Goal: Task Accomplishment & Management: Complete application form

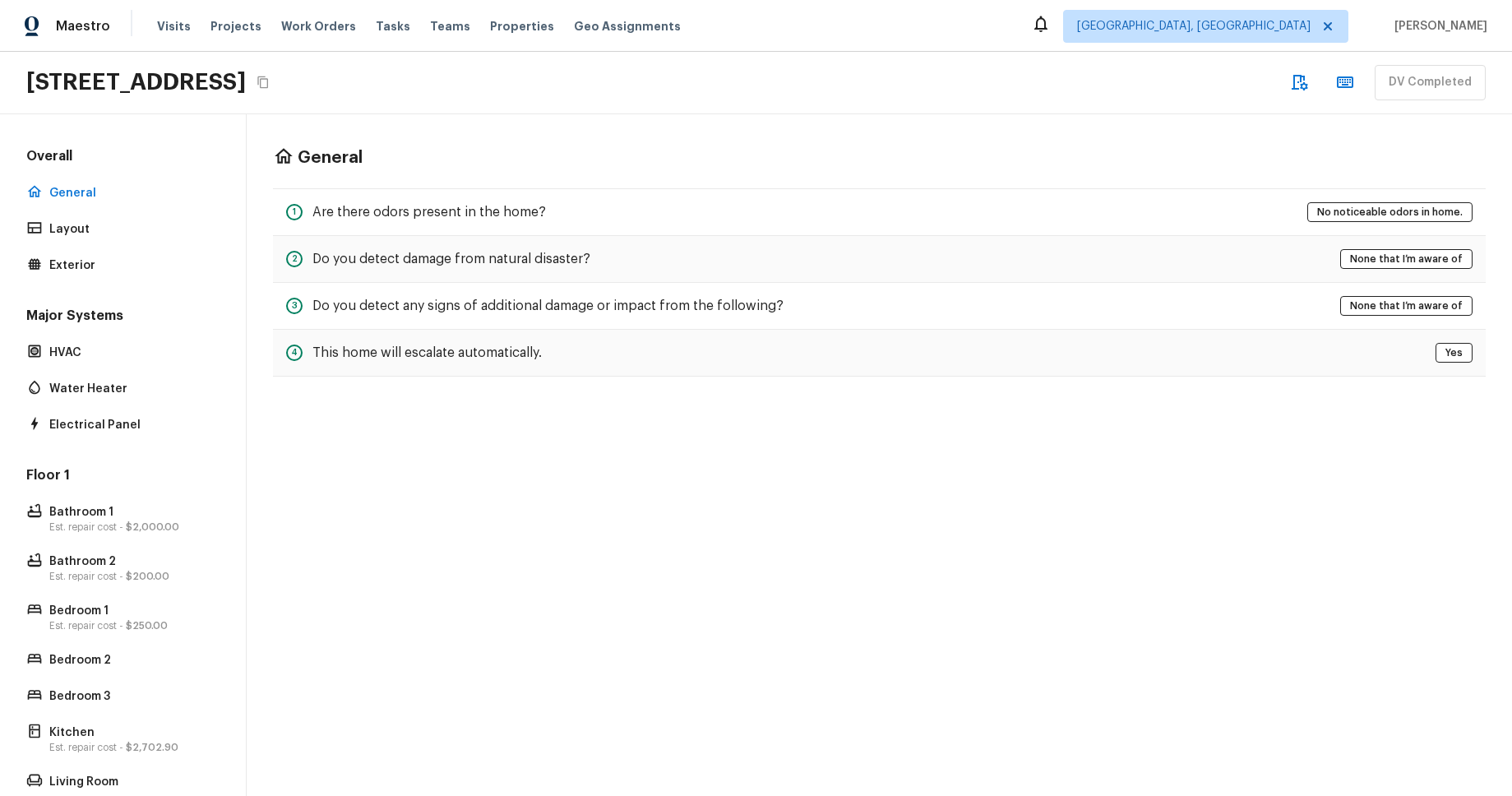
scroll to position [119, 0]
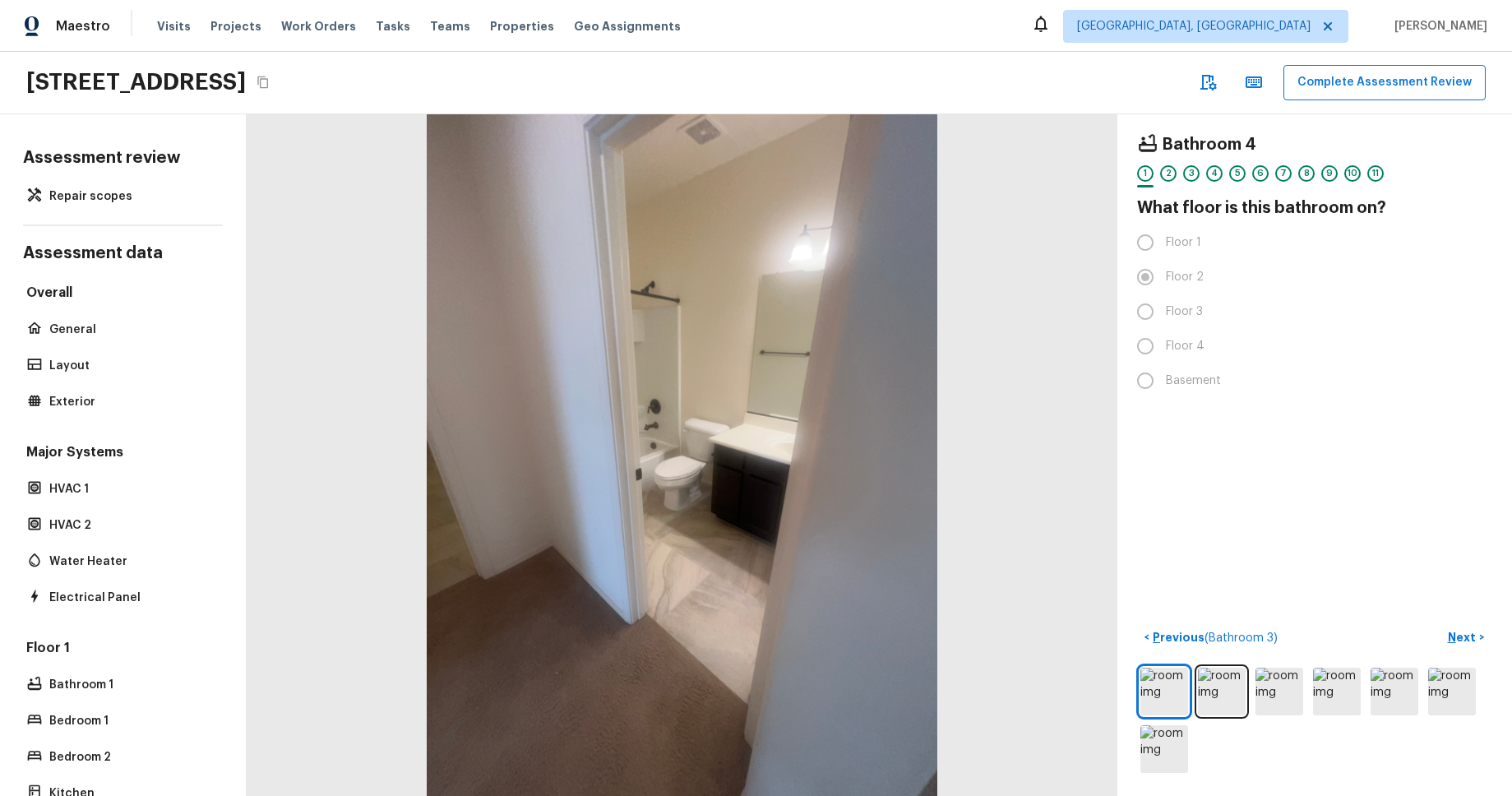
scroll to position [435, 0]
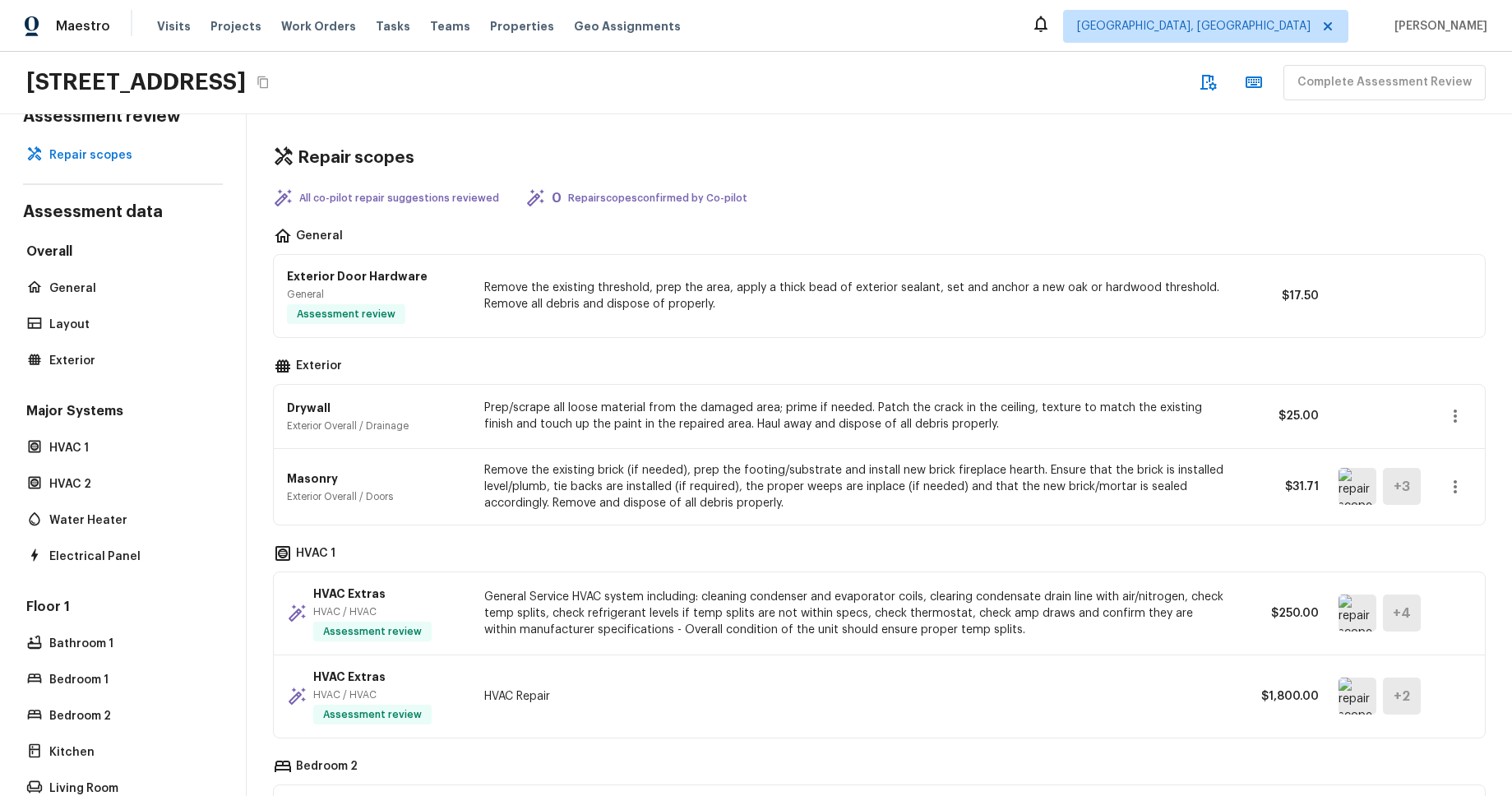
scroll to position [73, 0]
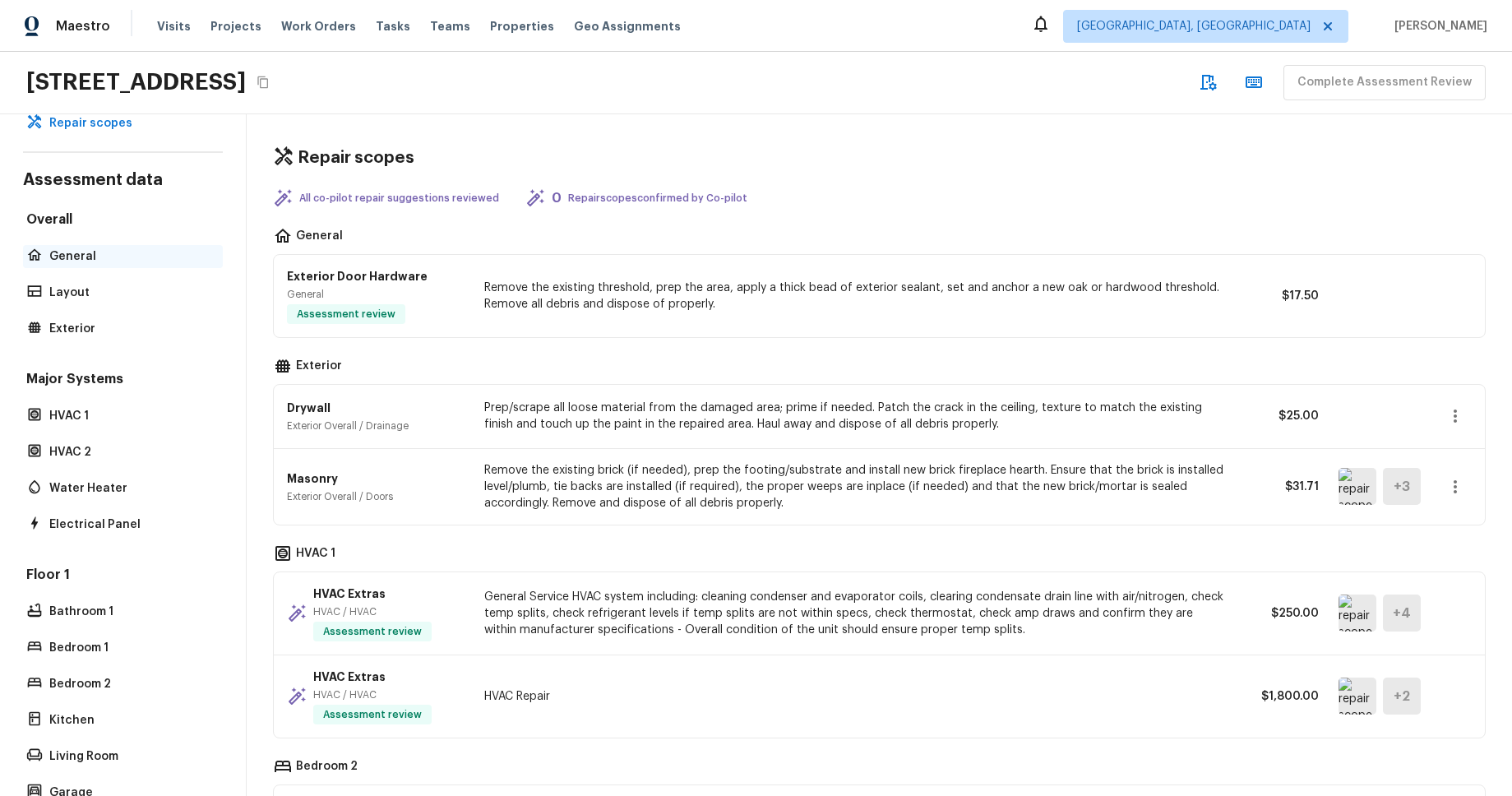
click at [187, 257] on p "General" at bounding box center [130, 256] width 163 height 16
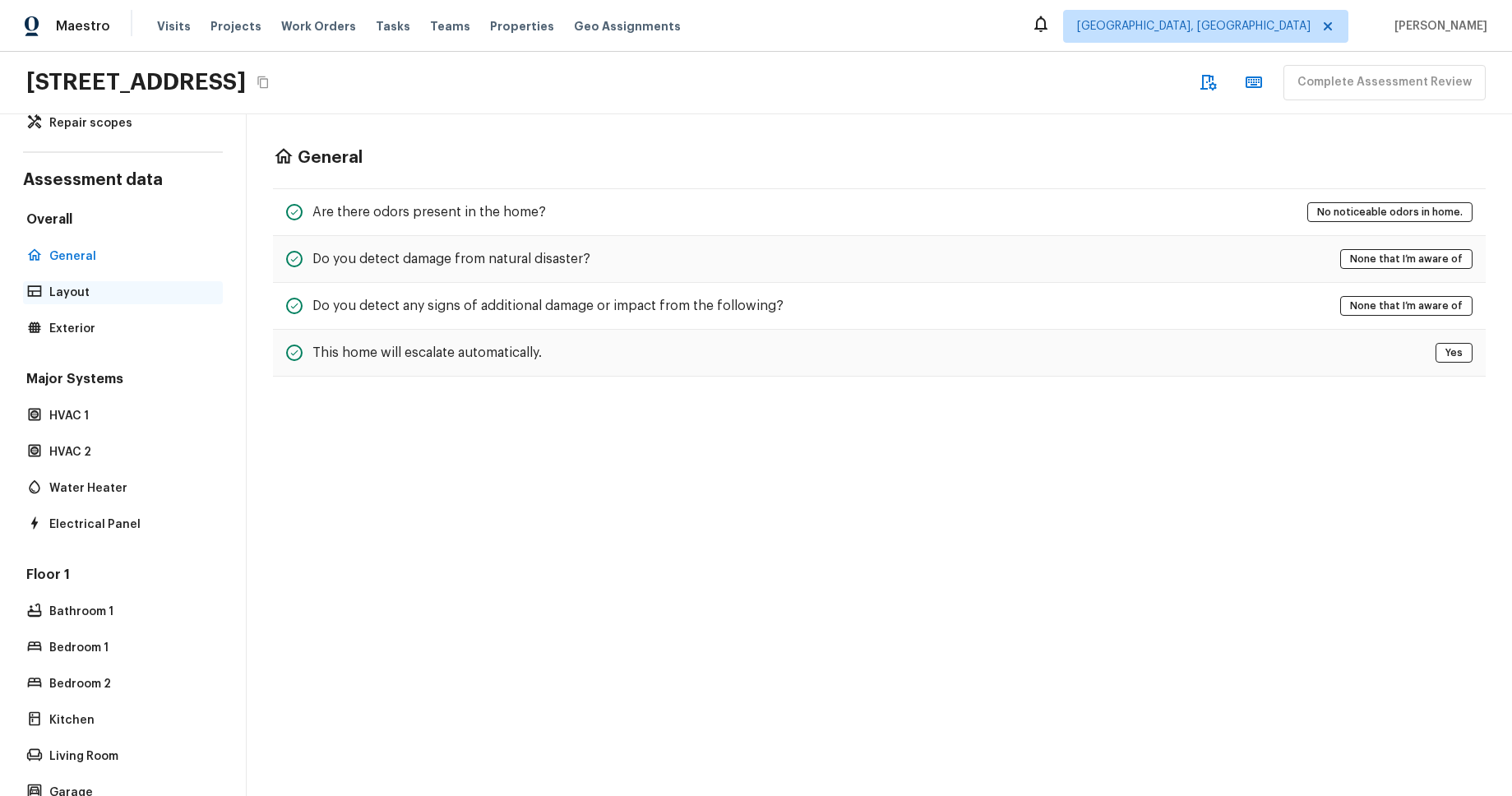
click at [121, 293] on p "Layout" at bounding box center [130, 292] width 163 height 16
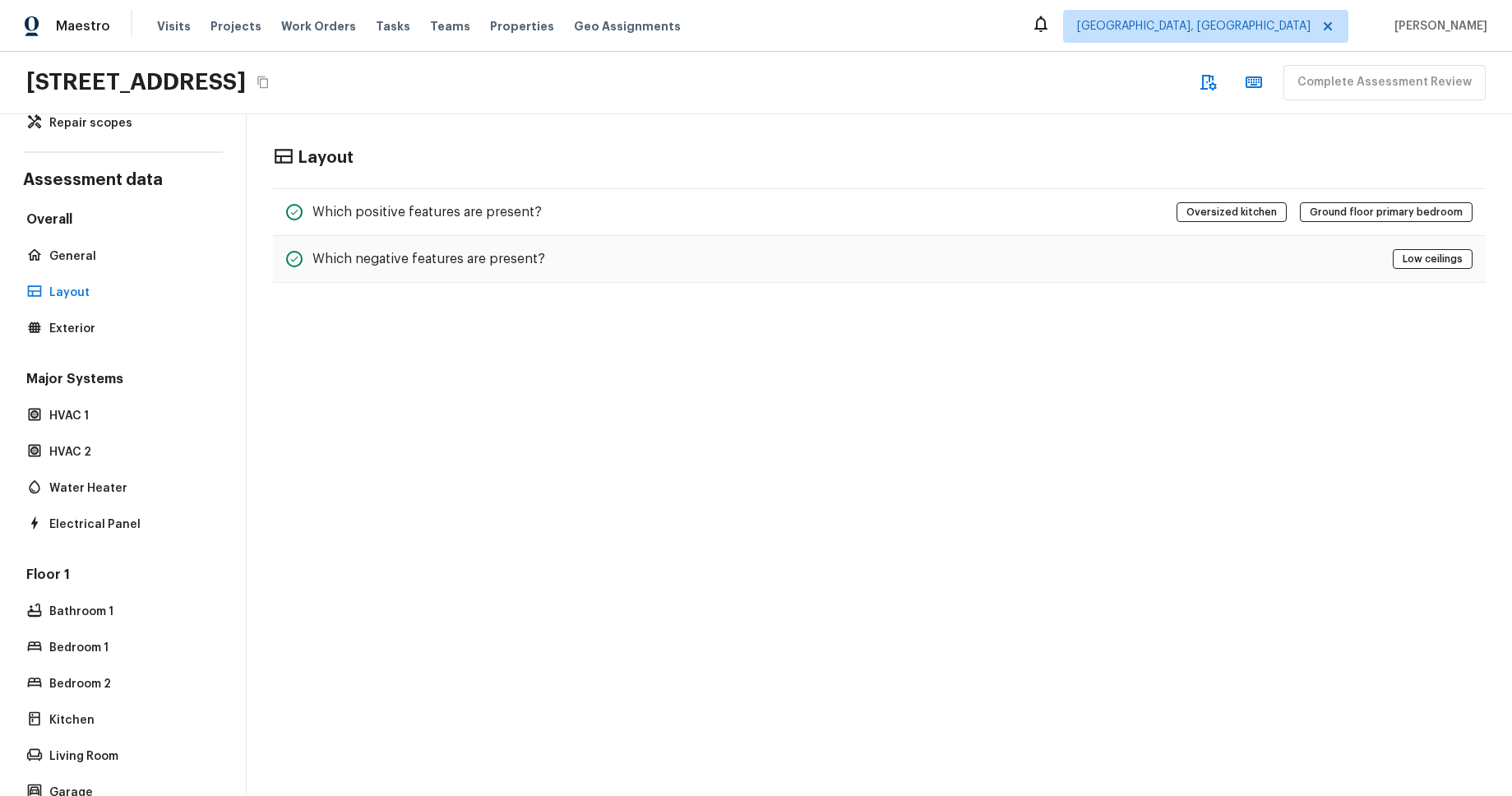
click at [119, 311] on div "Overall General Layout Exterior" at bounding box center [123, 276] width 200 height 130
click at [126, 319] on div "Exterior" at bounding box center [123, 326] width 200 height 23
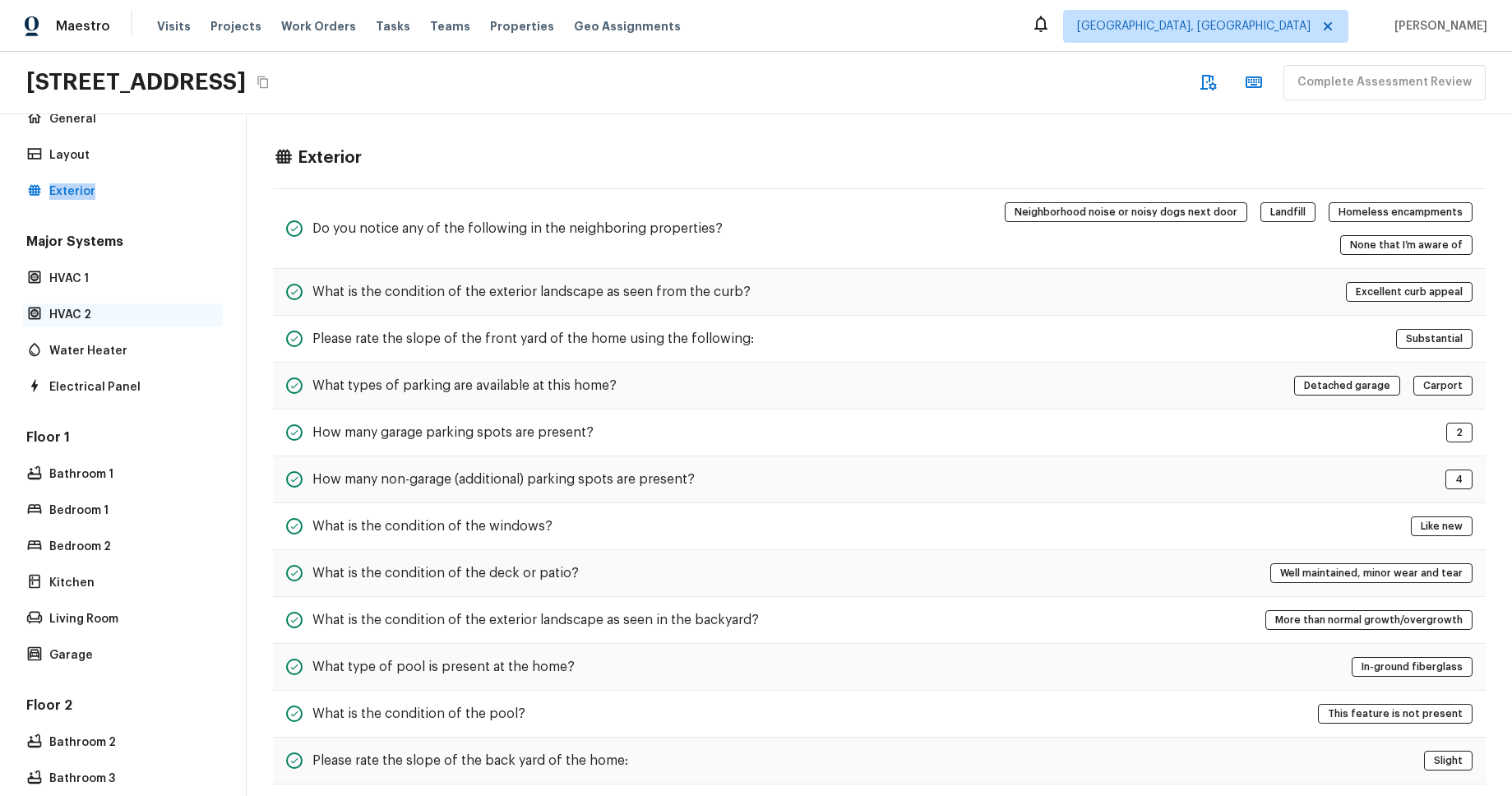
scroll to position [212, 0]
drag, startPoint x: 90, startPoint y: 279, endPoint x: 89, endPoint y: 296, distance: 17.0
click at [90, 280] on p "HVAC 1" at bounding box center [130, 276] width 163 height 16
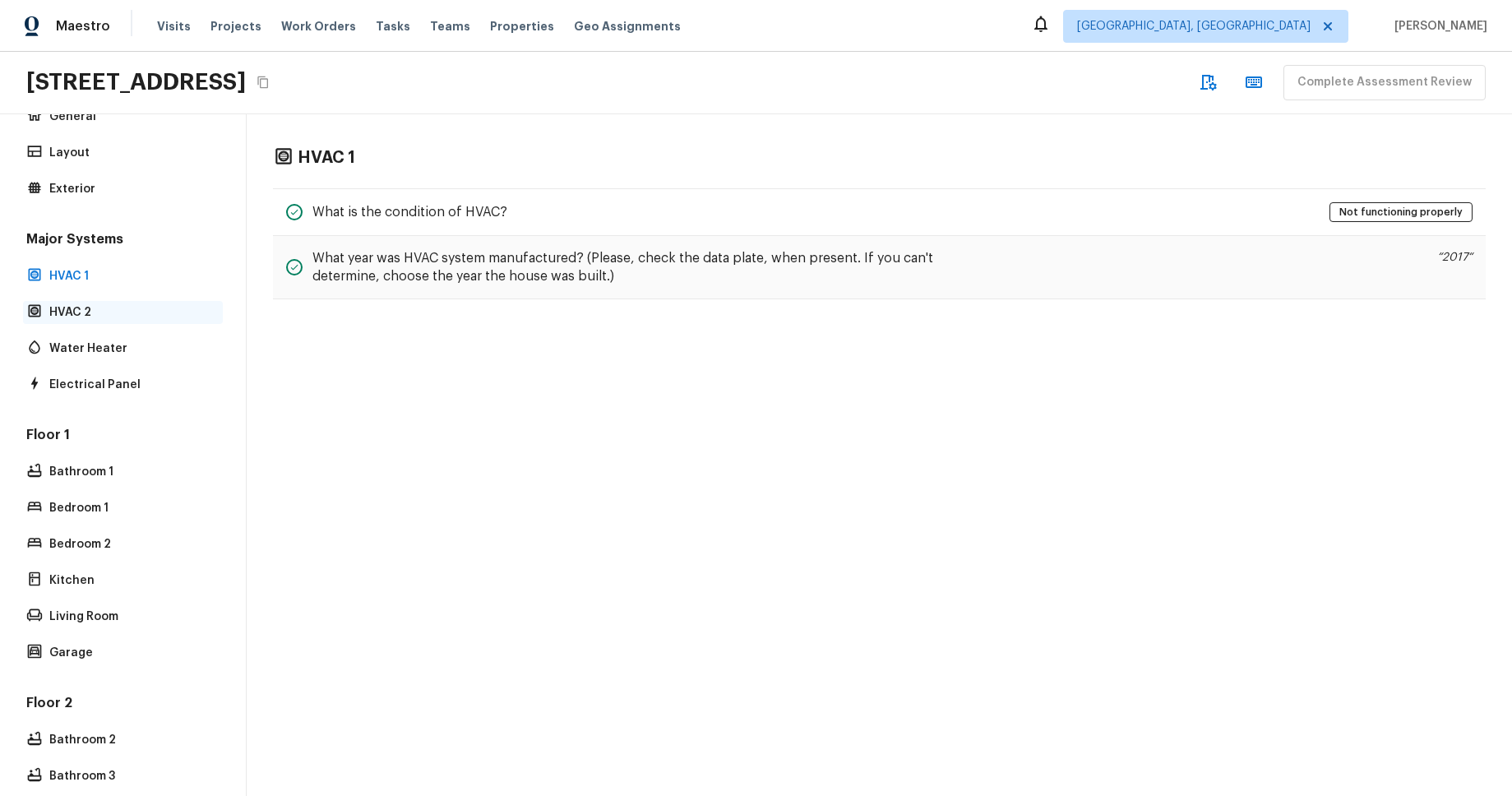
click at [91, 314] on p "HVAC 2" at bounding box center [130, 312] width 163 height 16
click at [99, 288] on div "Major Systems HVAC 1 HVAC 2 Water Heater Electrical Panel" at bounding box center [123, 313] width 200 height 166
drag, startPoint x: 98, startPoint y: 313, endPoint x: 98, endPoint y: 331, distance: 18.0
click at [98, 313] on p "HVAC 2" at bounding box center [130, 312] width 163 height 16
click at [104, 347] on p "Water Heater" at bounding box center [130, 347] width 163 height 16
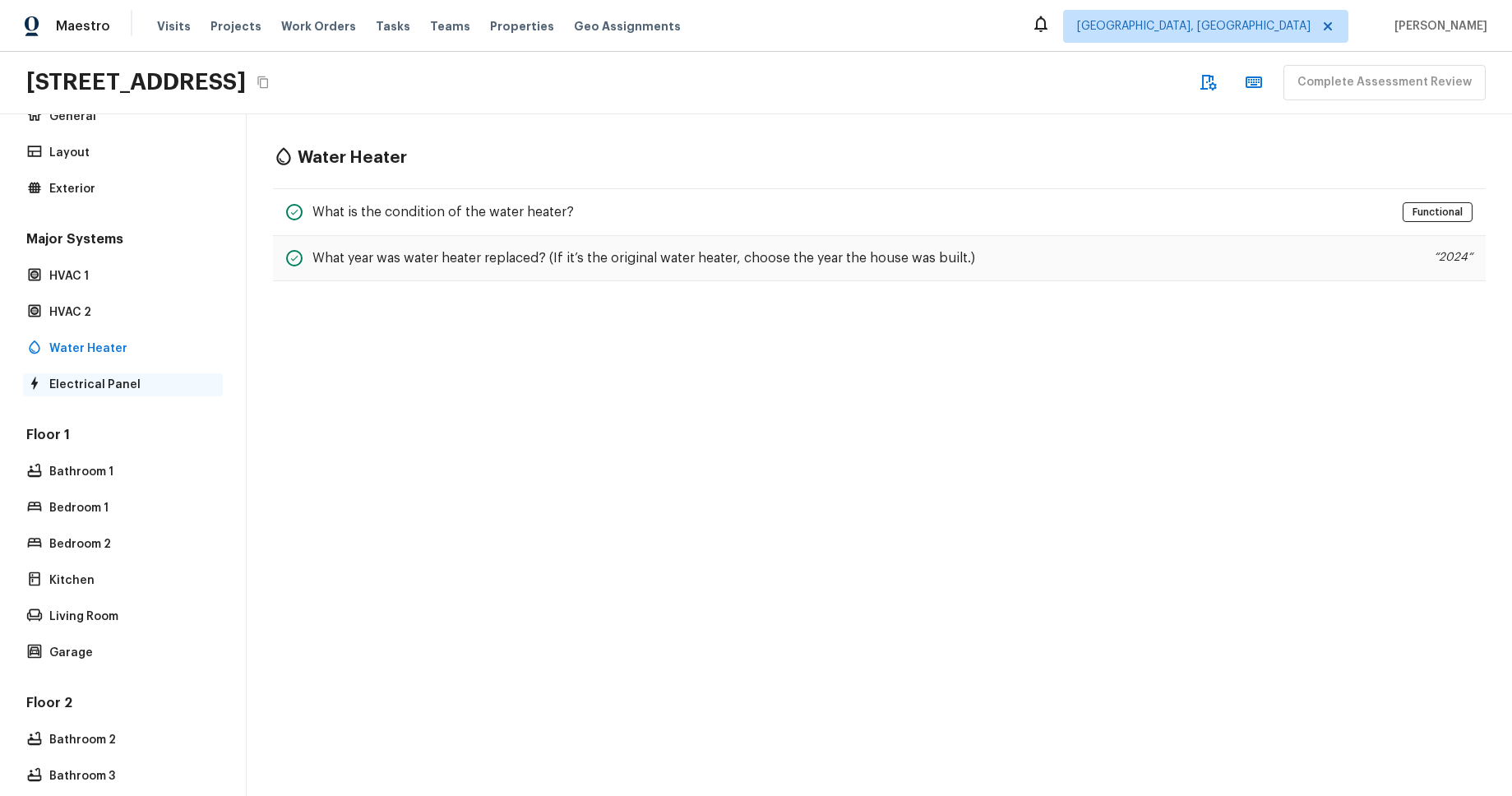
click at [108, 378] on p "Electrical Panel" at bounding box center [130, 384] width 163 height 16
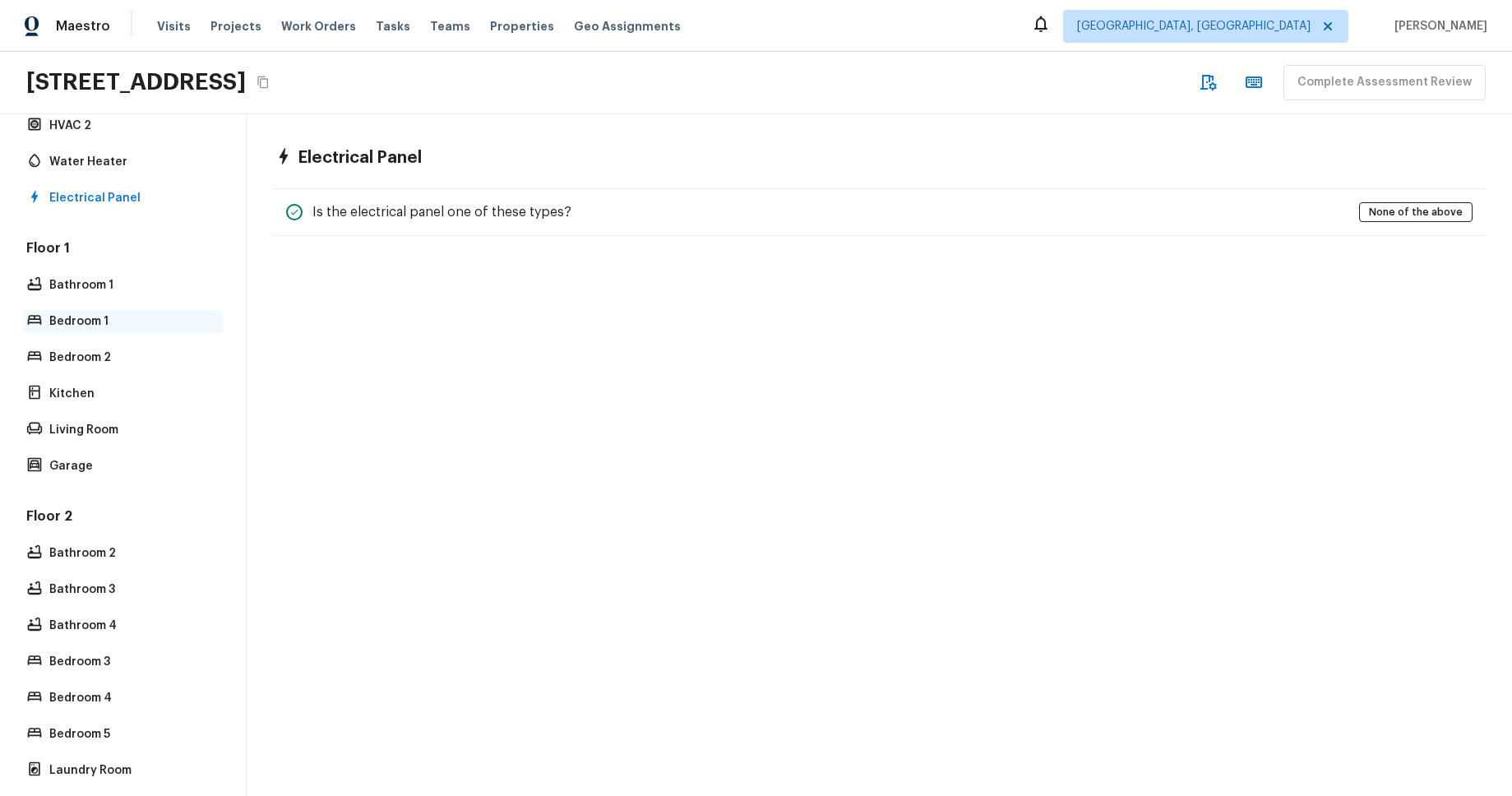
scroll to position [454, 0]
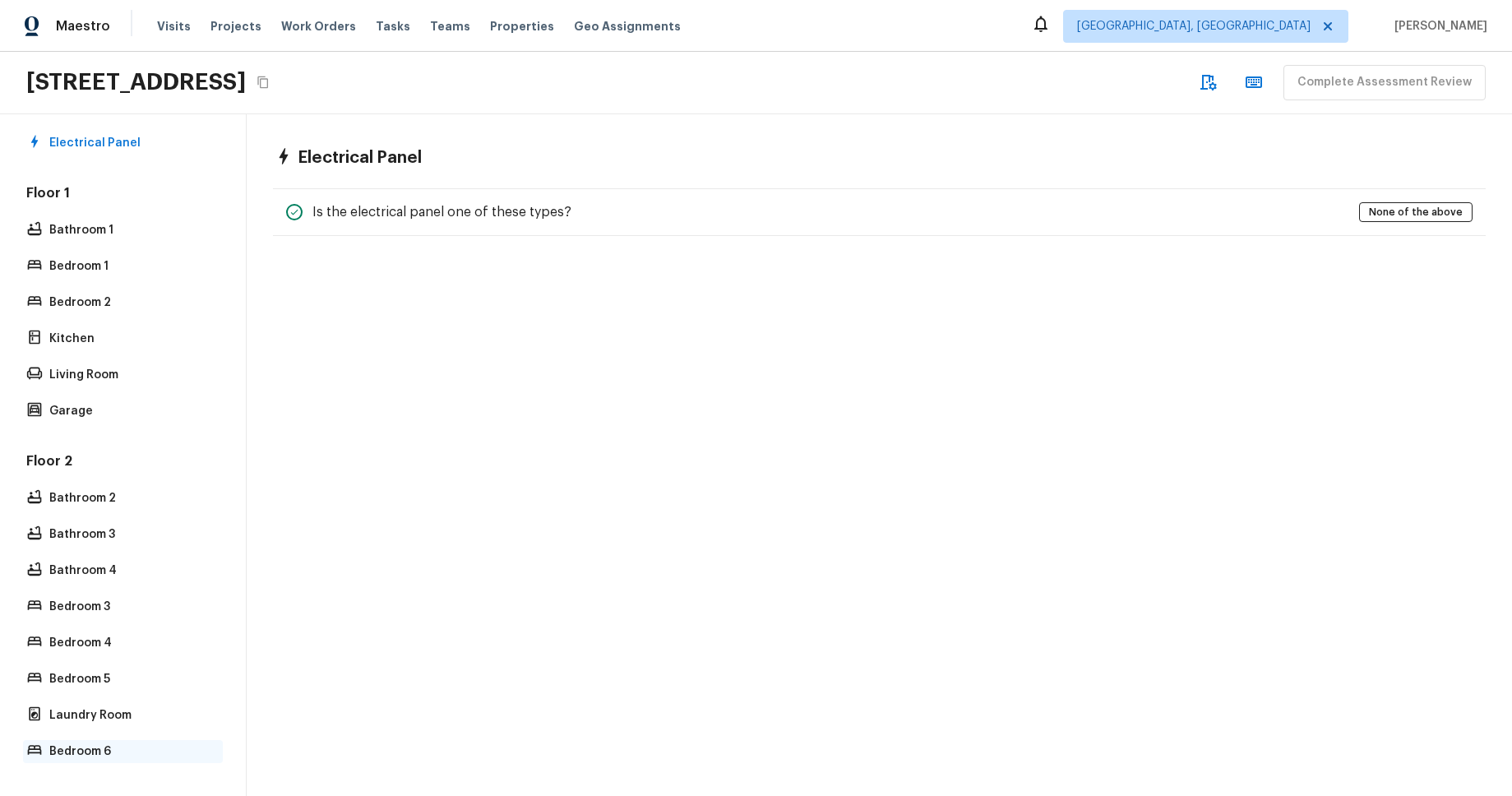
click at [102, 759] on div "Bedroom 6" at bounding box center [123, 751] width 200 height 23
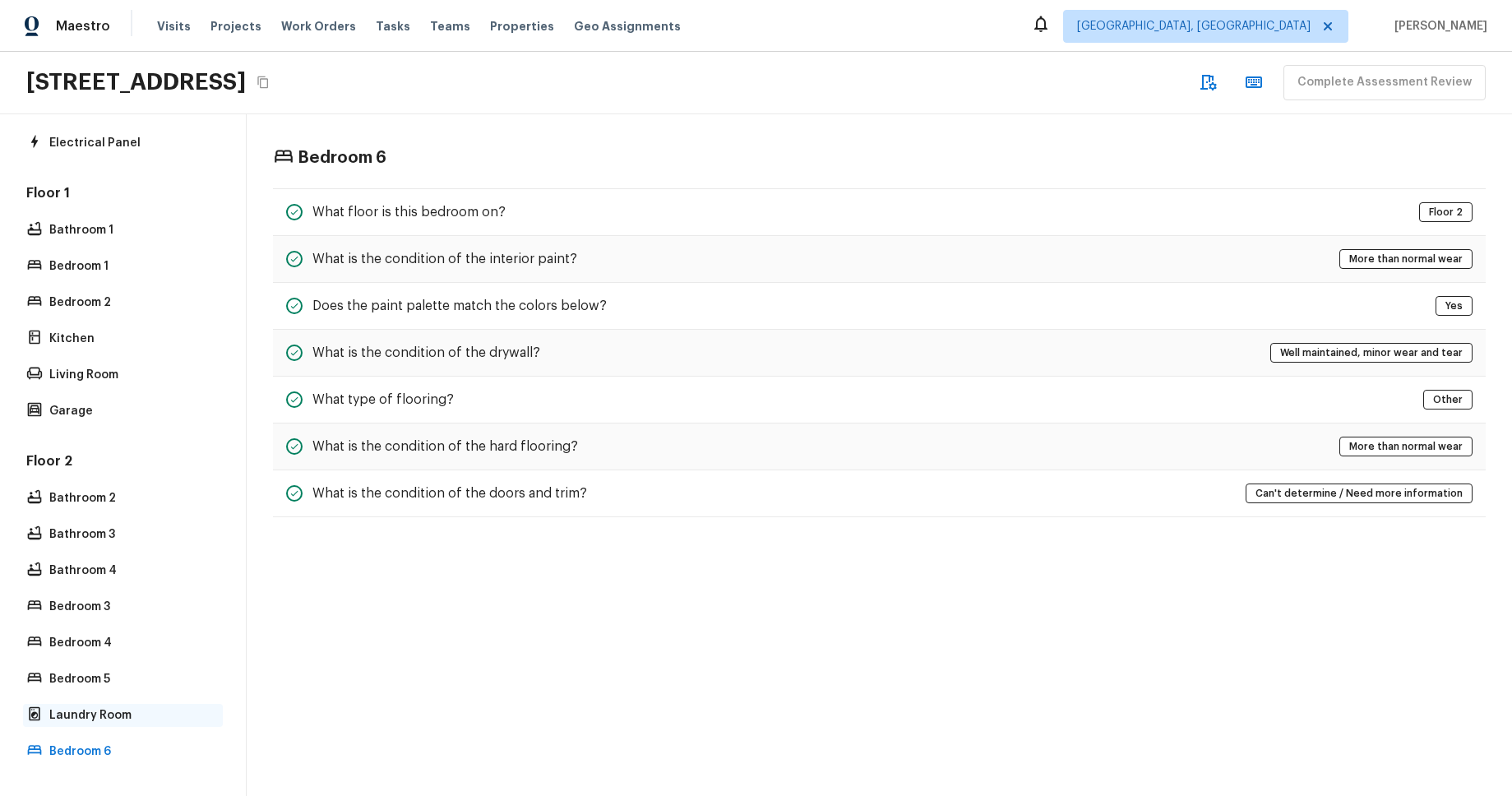
click at [98, 722] on p "Laundry Room" at bounding box center [130, 715] width 163 height 16
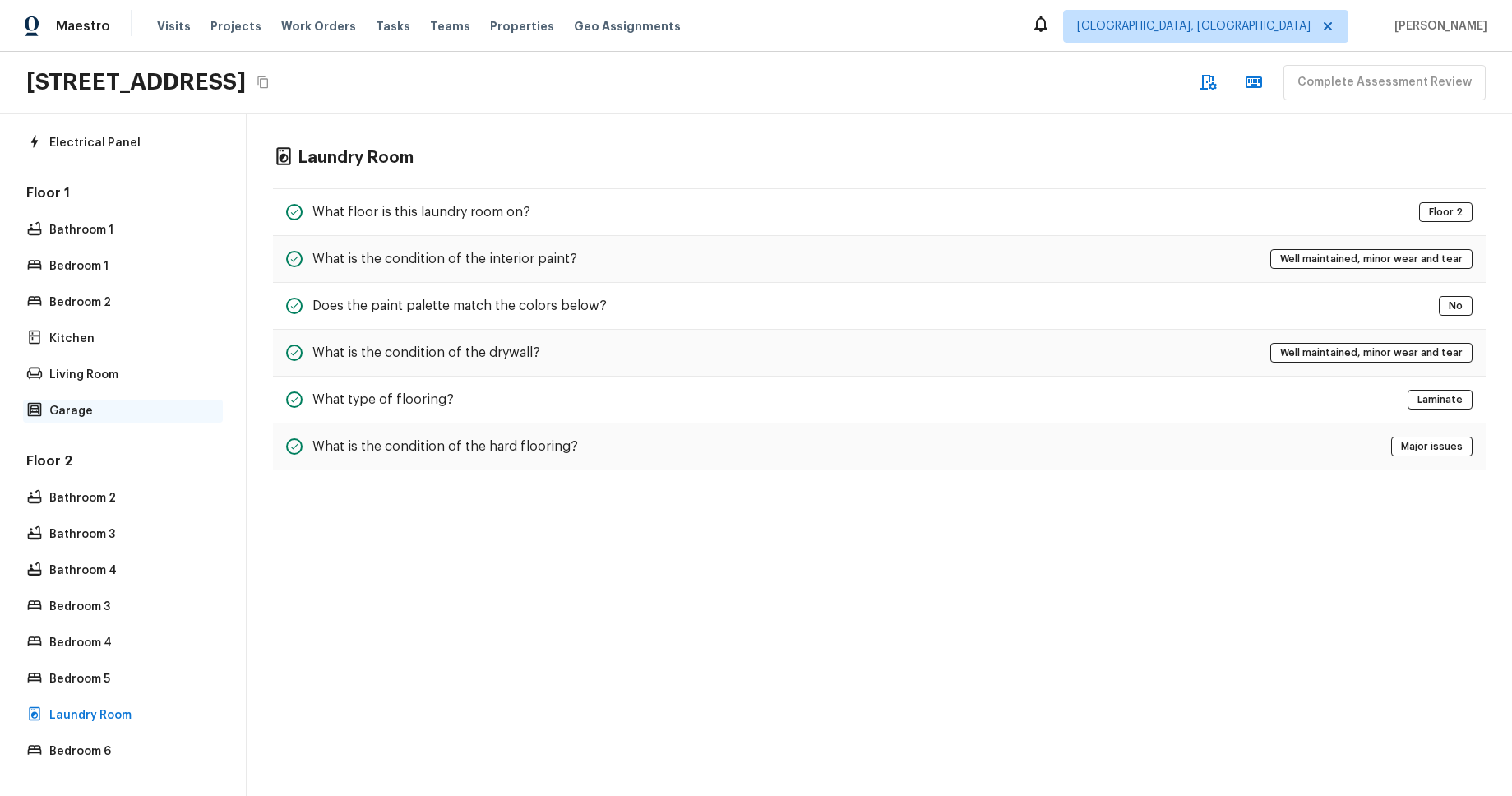
click at [108, 403] on p "Garage" at bounding box center [130, 411] width 163 height 16
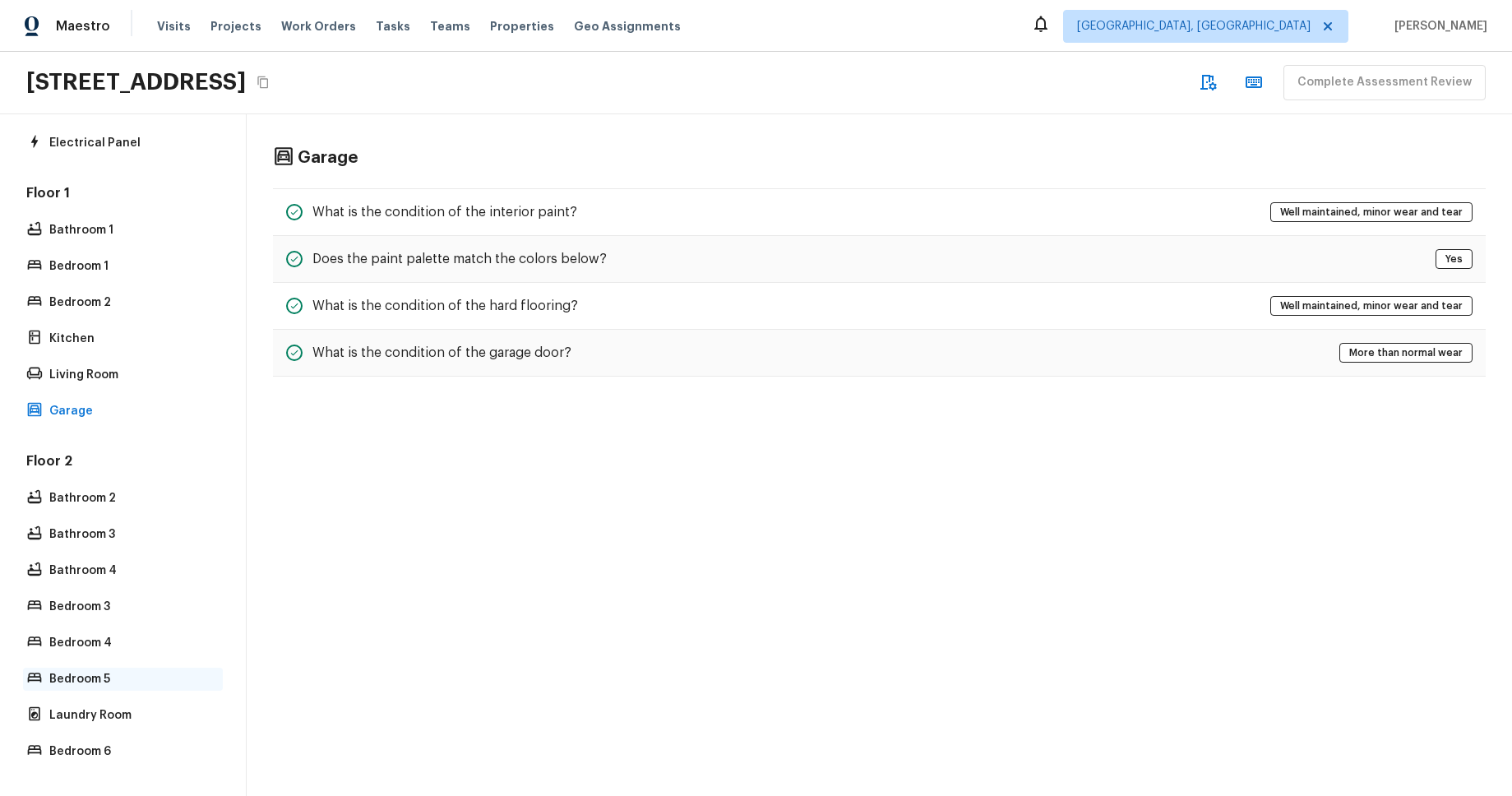
click at [128, 682] on p "Bedroom 5" at bounding box center [130, 678] width 163 height 16
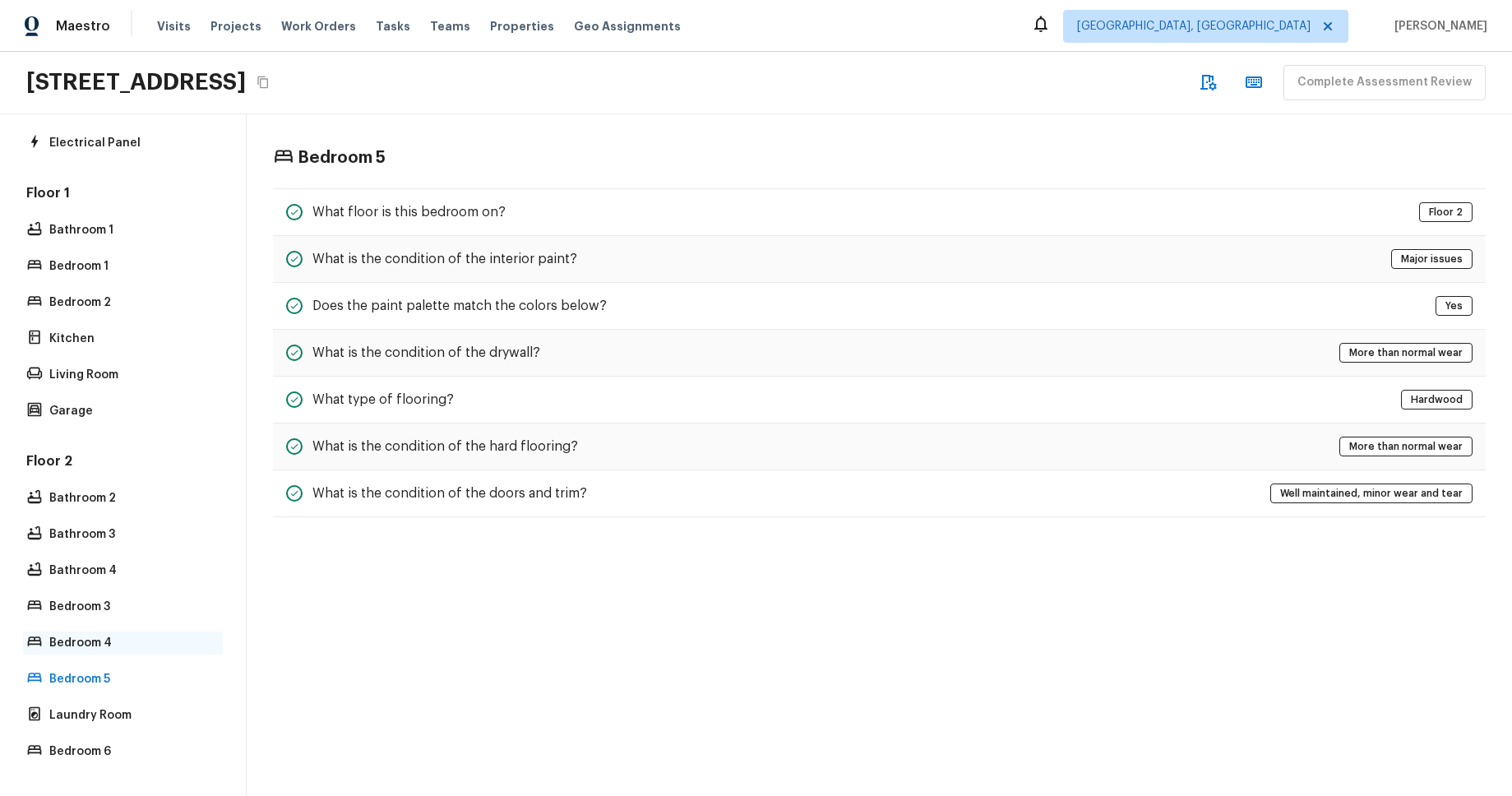
click at [126, 645] on p "Bedroom 4" at bounding box center [130, 642] width 163 height 16
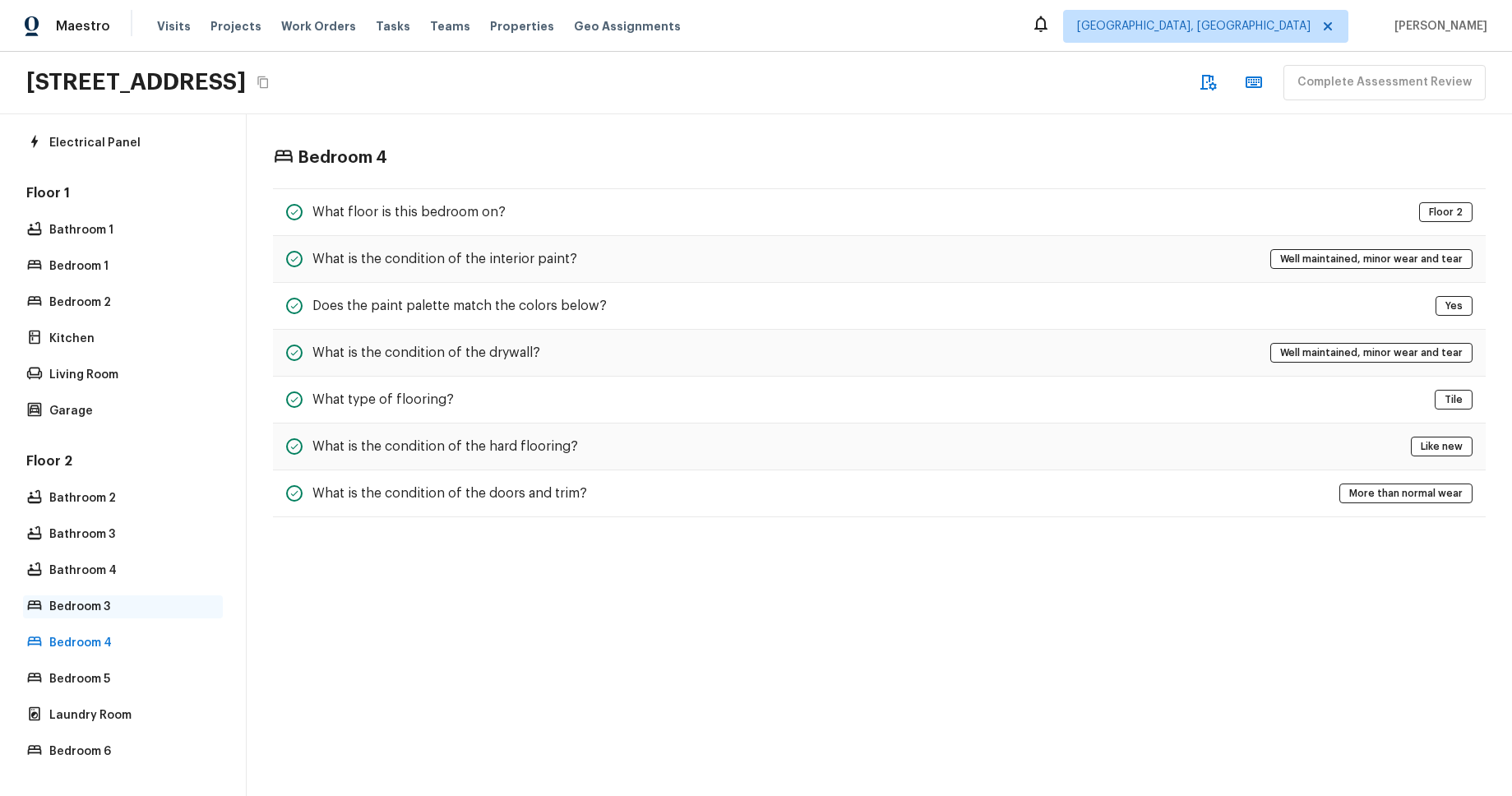
drag, startPoint x: 126, startPoint y: 610, endPoint x: 125, endPoint y: 599, distance: 11.0
click at [126, 610] on p "Bedroom 3" at bounding box center [130, 606] width 163 height 16
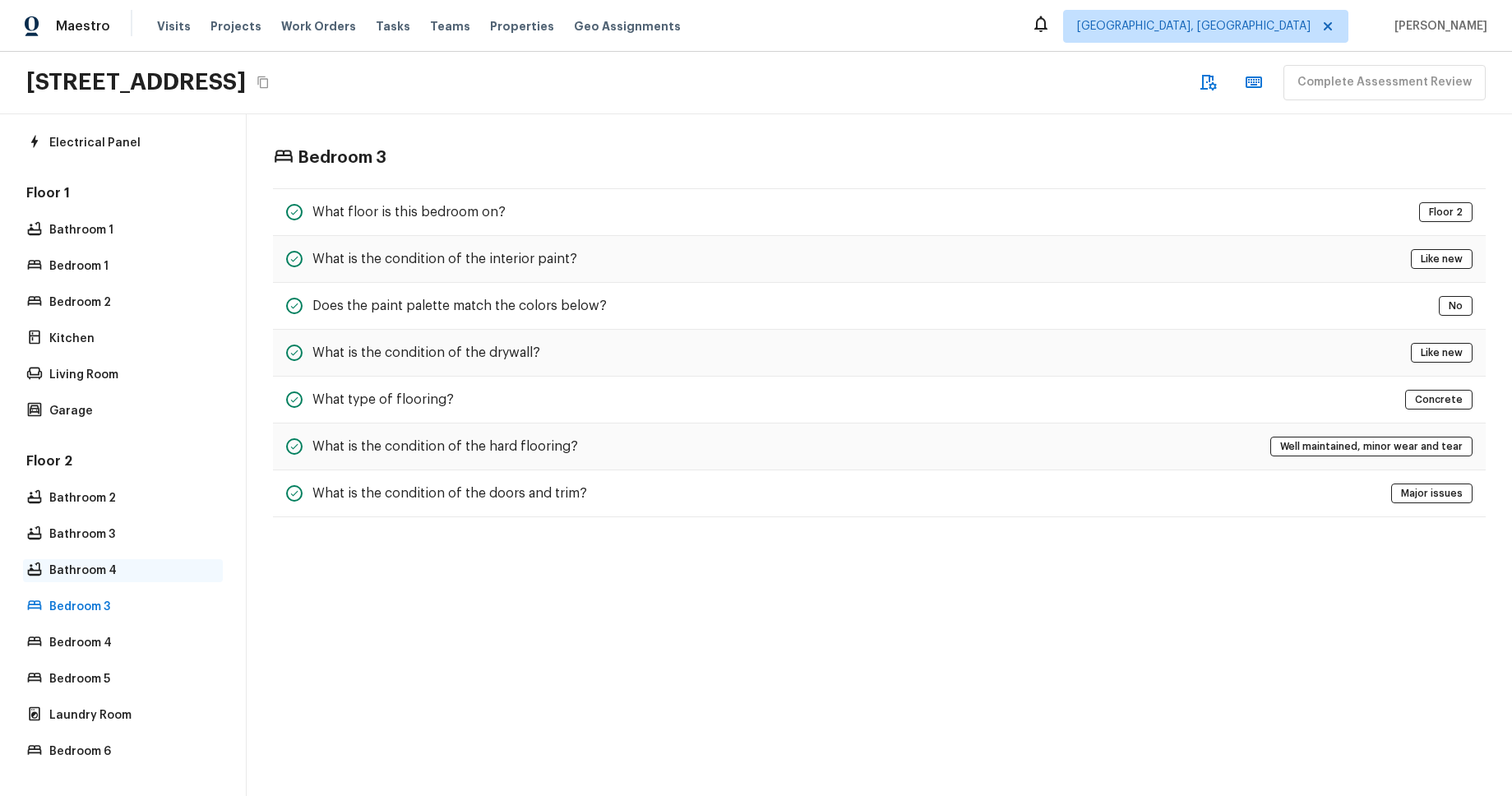
click at [125, 568] on p "Bathroom 4" at bounding box center [130, 569] width 163 height 16
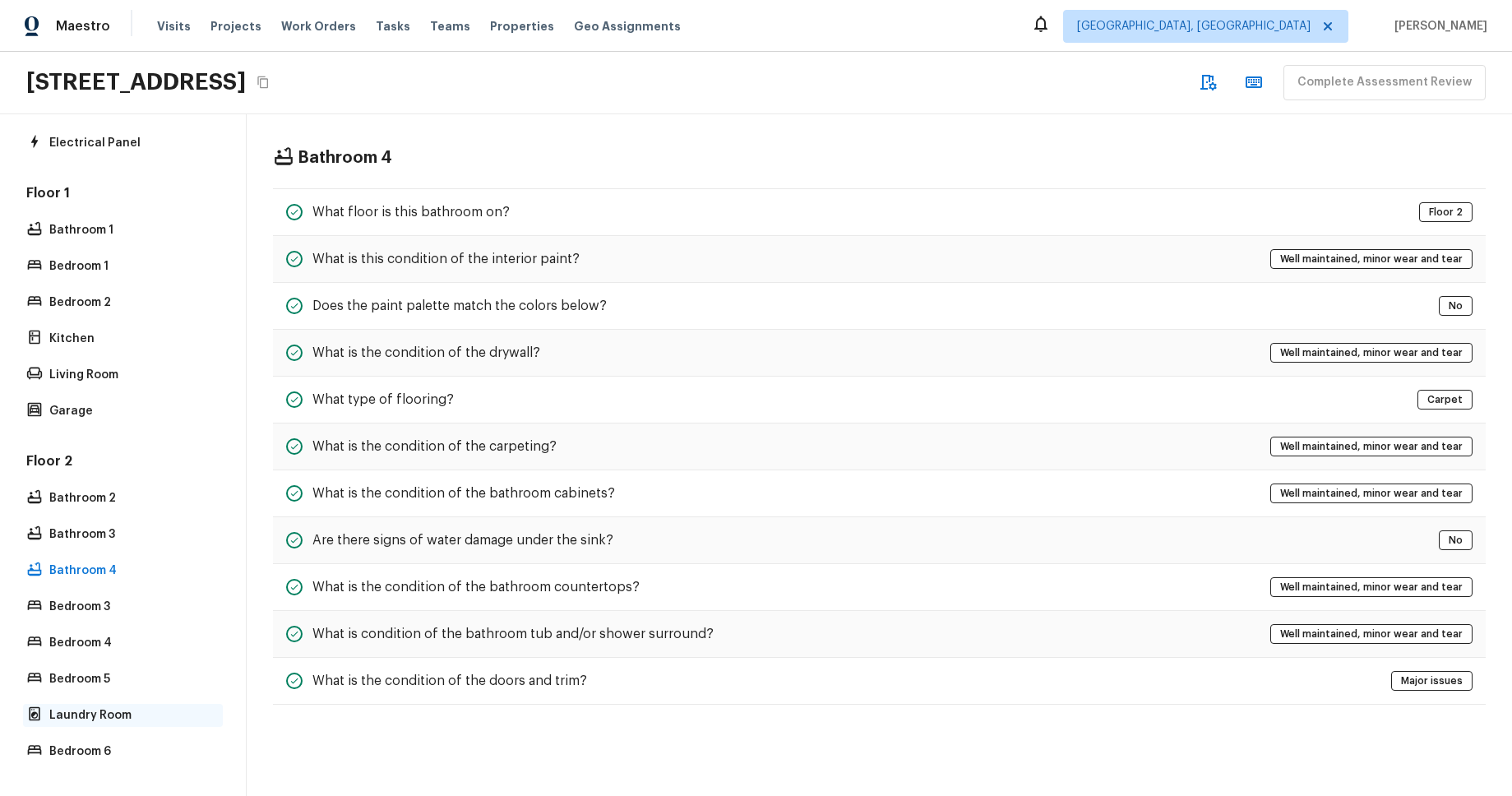
click at [102, 709] on p "Laundry Room" at bounding box center [130, 715] width 163 height 16
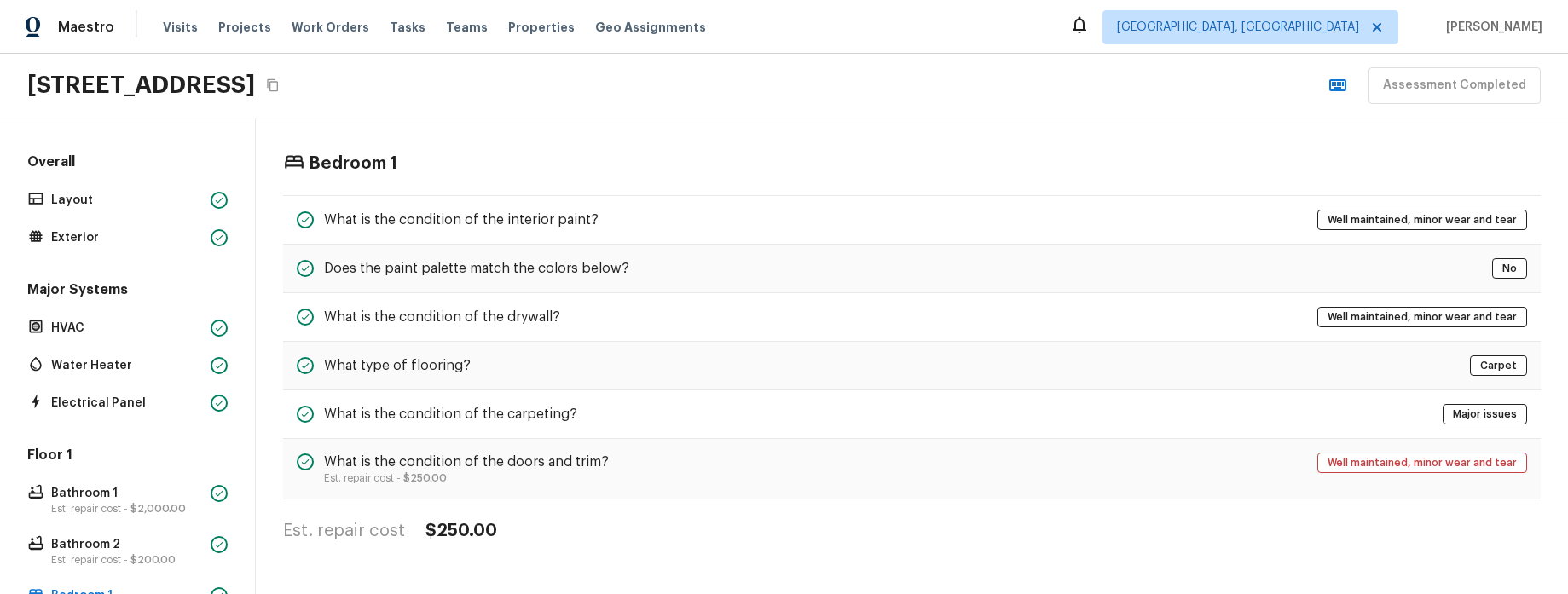
scroll to position [358, 0]
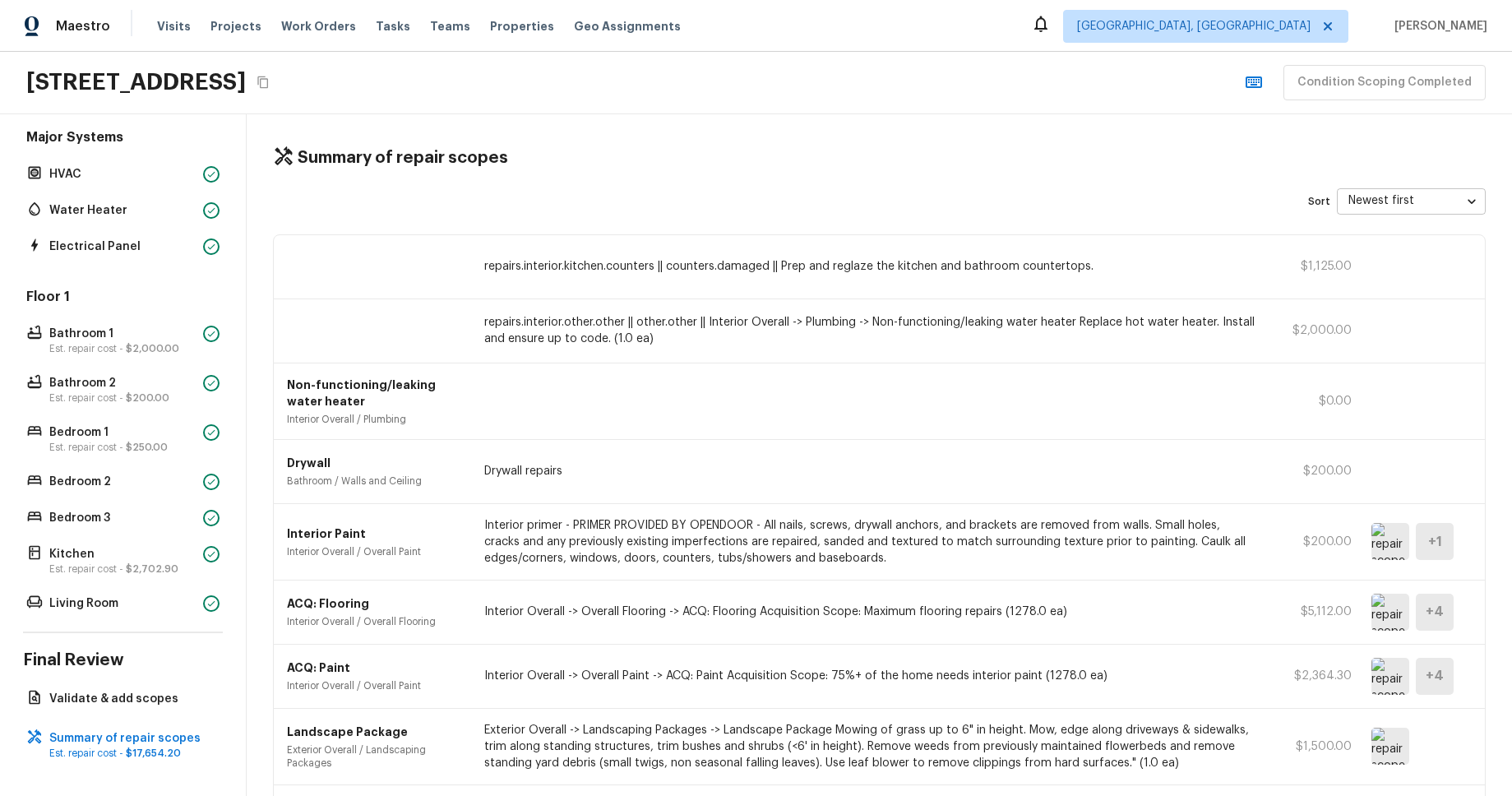
scroll to position [143, 0]
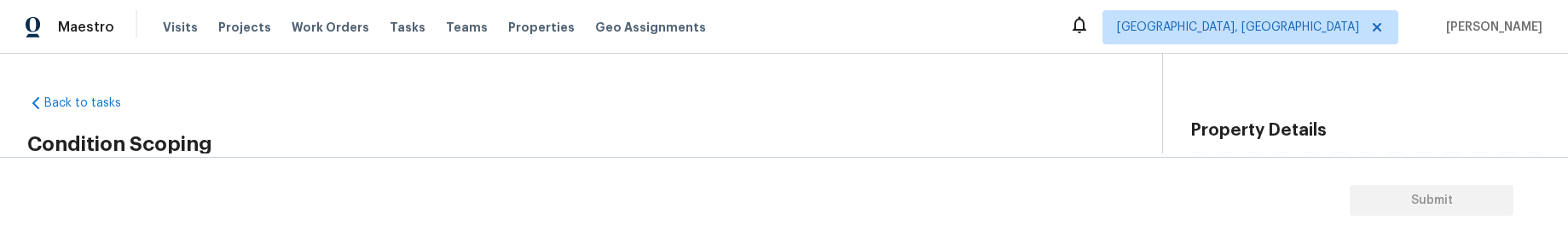
click at [883, 210] on section "Submit" at bounding box center [784, 200] width 1568 height 87
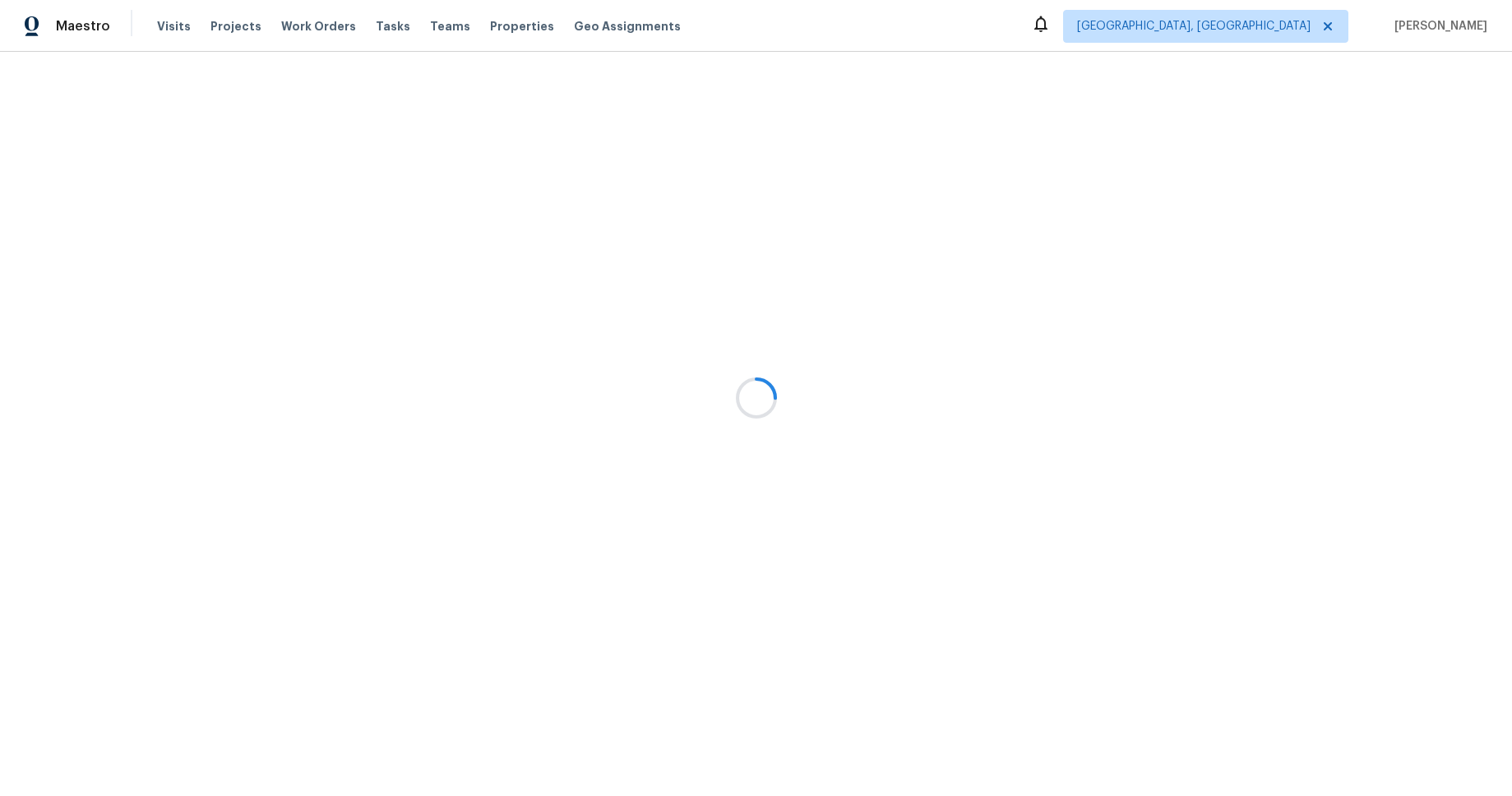
click at [540, 98] on div at bounding box center [756, 398] width 1512 height 796
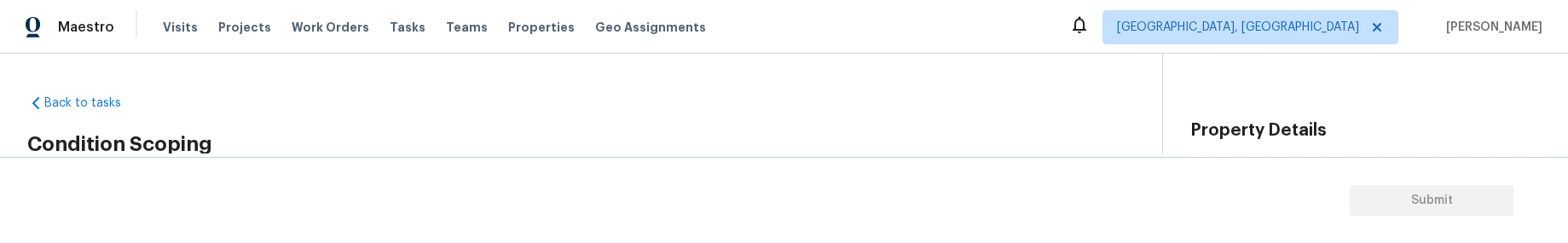
click at [468, 140] on h2 "Condition Scoping" at bounding box center [594, 143] width 1135 height 17
